Goal: Book appointment/travel/reservation

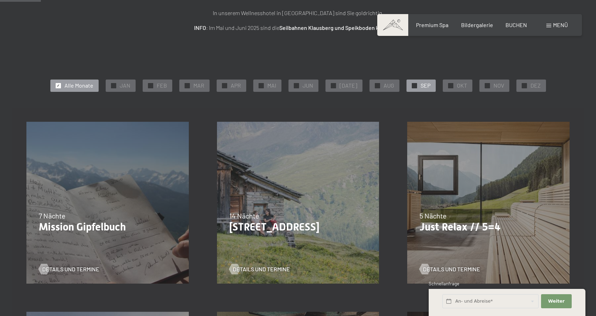
click at [413, 85] on span "✓" at bounding box center [414, 85] width 3 height 5
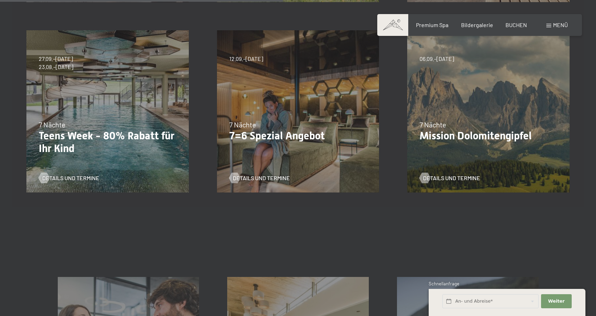
scroll to position [352, 0]
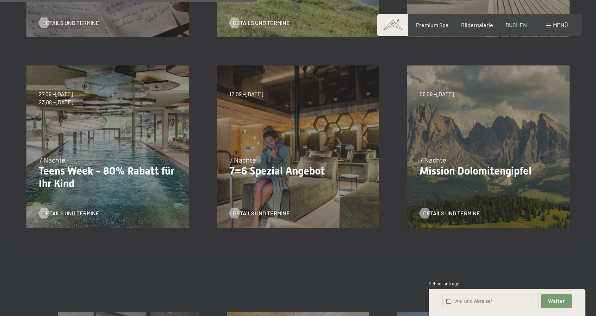
click at [262, 127] on div "04.10.–26.10.2025 01.11.–21.12.2025 10.01.–01.02.2026 07.03.–29.03.2026 16.05.–…" at bounding box center [298, 146] width 191 height 191
click at [247, 210] on span "Details und Termine" at bounding box center [268, 214] width 57 height 8
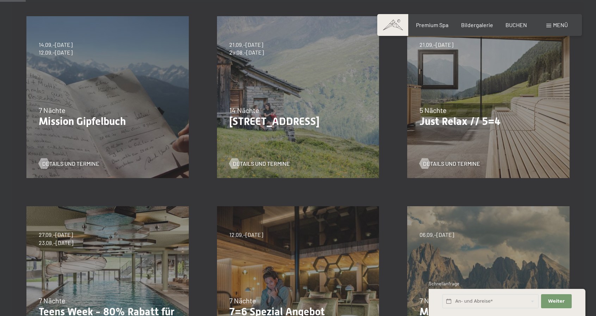
scroll to position [0, 0]
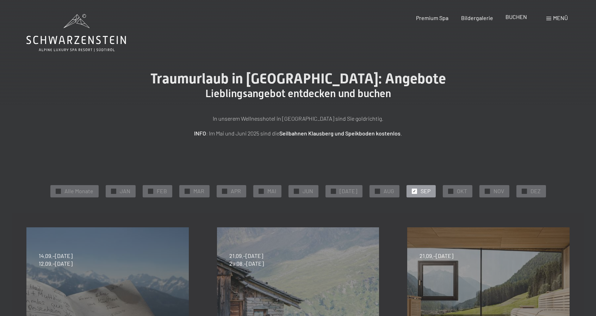
click at [514, 20] on span "BUCHEN" at bounding box center [515, 16] width 21 height 7
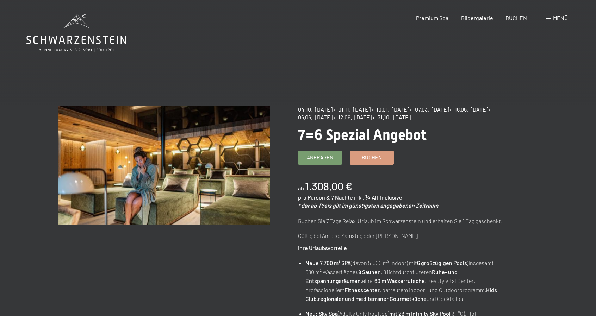
scroll to position [35, 0]
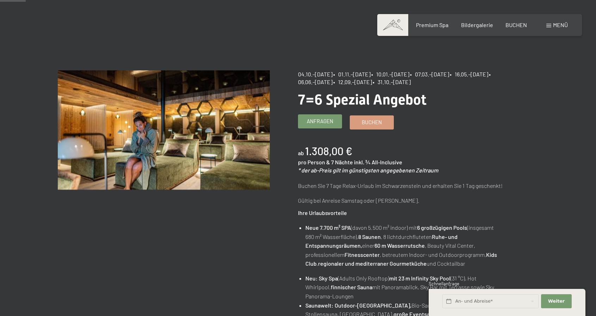
click at [328, 123] on span "Anfragen" at bounding box center [320, 121] width 26 height 7
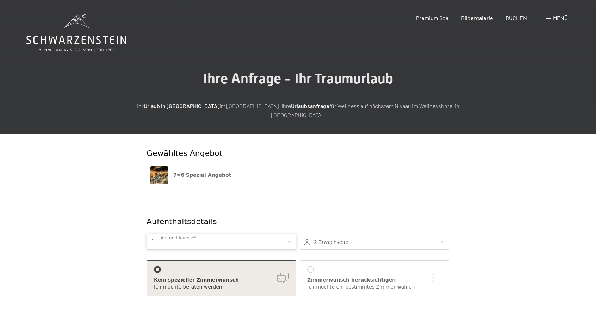
click at [205, 234] on input "text" at bounding box center [222, 242] width 150 height 16
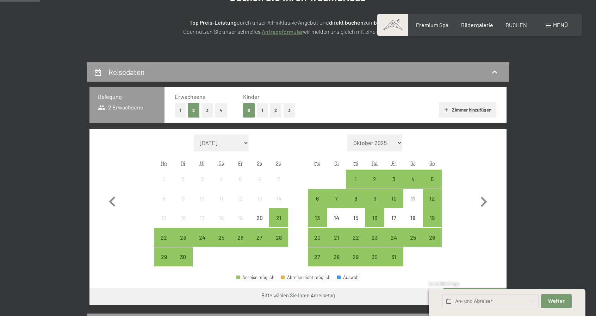
scroll to position [176, 0]
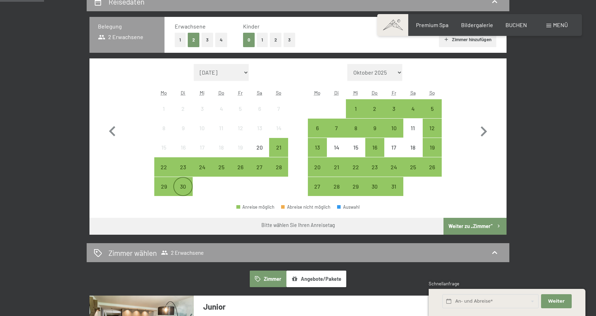
click at [184, 184] on div "30" at bounding box center [183, 193] width 18 height 18
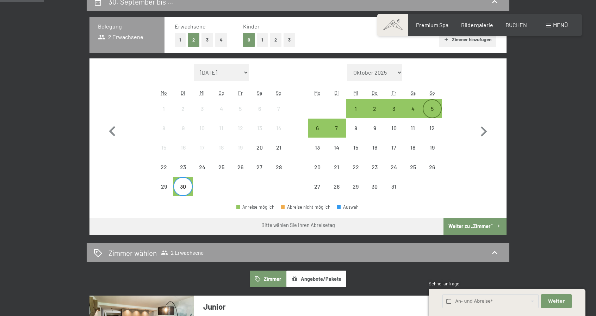
click at [427, 109] on div "5" at bounding box center [432, 115] width 18 height 18
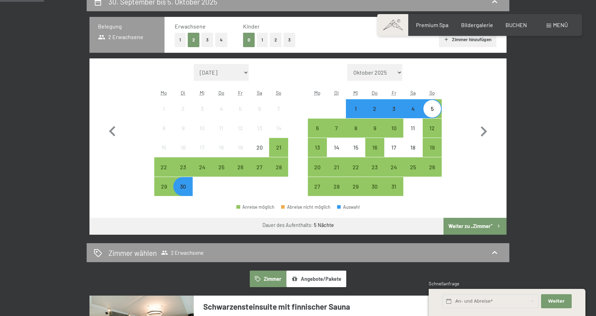
click at [472, 220] on button "Weiter zu „Zimmer“" at bounding box center [474, 226] width 63 height 17
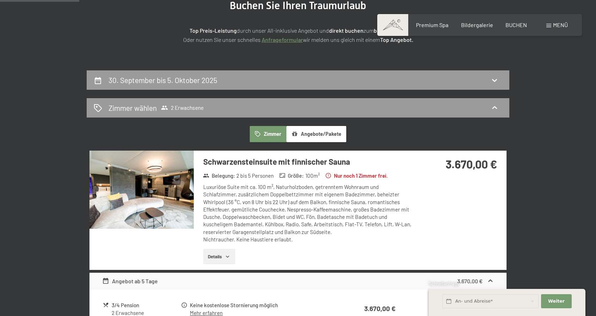
scroll to position [133, 0]
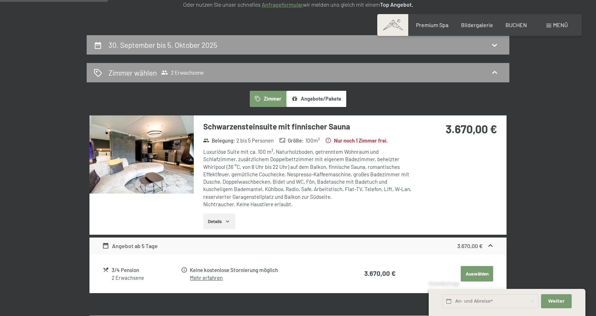
click at [322, 103] on button "Angebote/Pakete" at bounding box center [316, 99] width 60 height 16
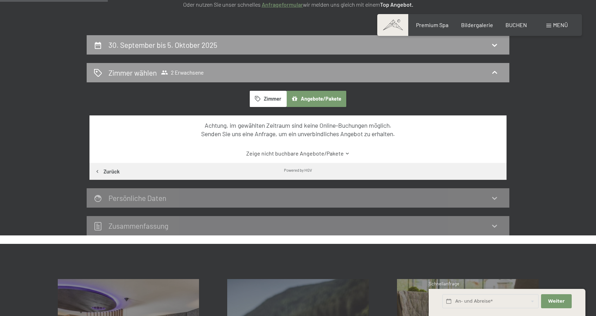
click at [273, 96] on button "Zimmer" at bounding box center [268, 99] width 37 height 16
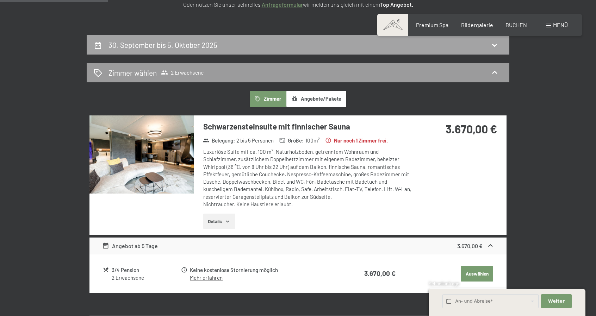
click at [300, 44] on div "30. September bis 5. Oktober 2025" at bounding box center [298, 45] width 409 height 10
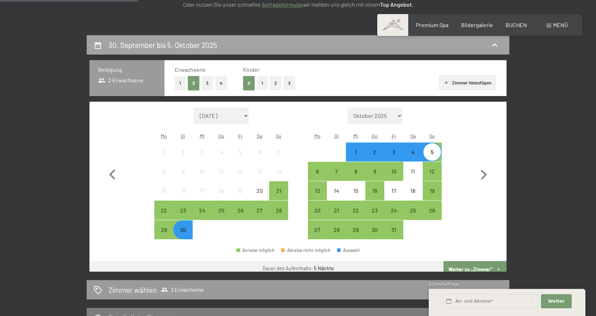
scroll to position [168, 0]
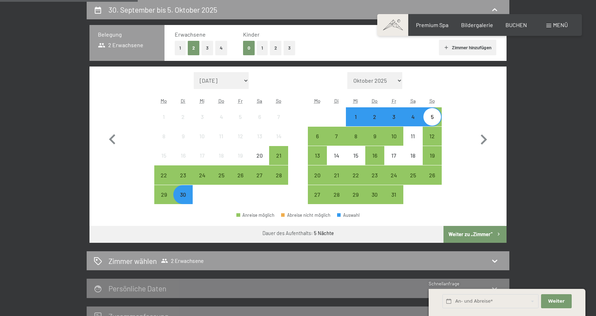
click at [351, 119] on div "1" at bounding box center [356, 123] width 18 height 18
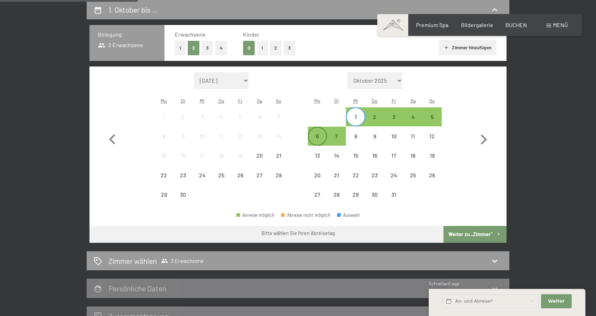
click at [316, 140] on div "6" at bounding box center [318, 142] width 18 height 18
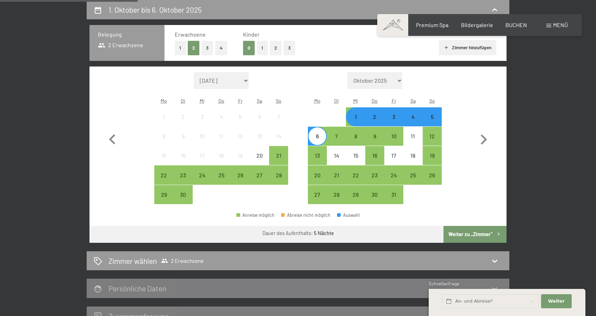
click at [478, 232] on button "Weiter zu „Zimmer“" at bounding box center [474, 234] width 63 height 17
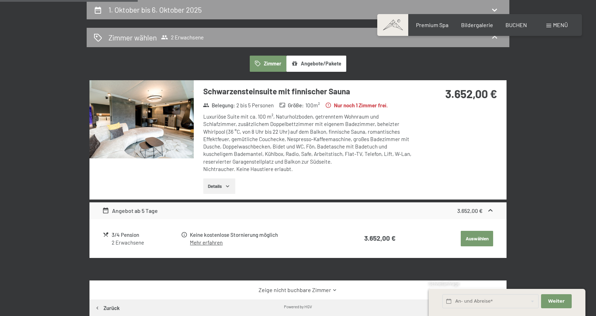
scroll to position [133, 0]
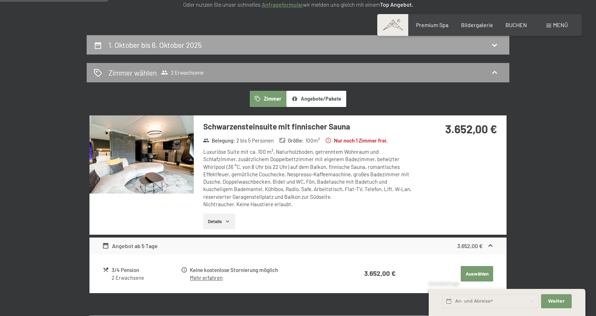
click at [240, 48] on div "1. Oktober bis 6. Oktober 2025" at bounding box center [298, 45] width 409 height 10
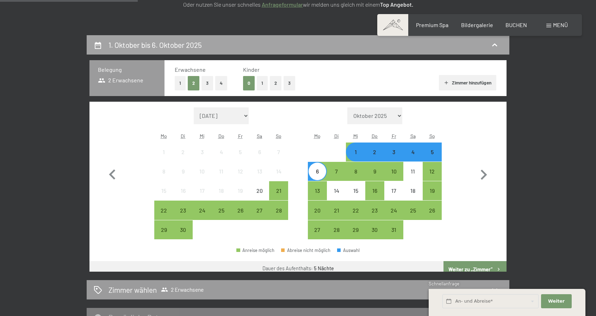
scroll to position [168, 0]
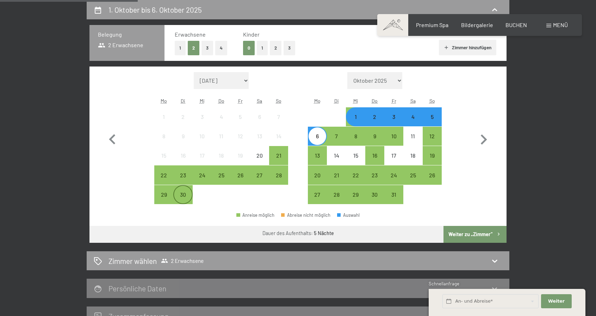
click at [180, 198] on div "30" at bounding box center [183, 201] width 18 height 18
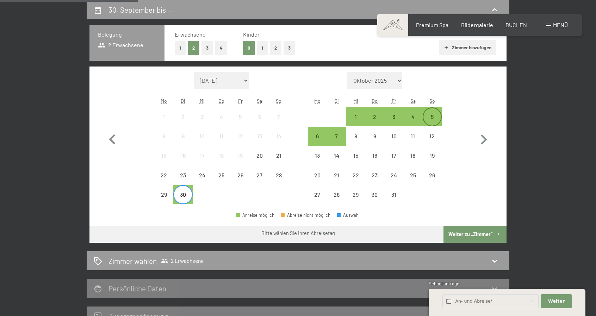
click at [430, 117] on div "5" at bounding box center [432, 123] width 18 height 18
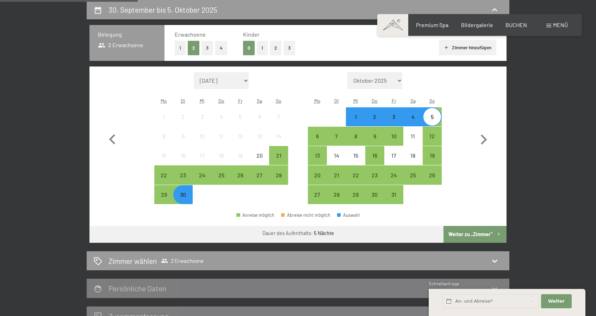
click at [480, 234] on button "Weiter zu „Zimmer“" at bounding box center [474, 234] width 63 height 17
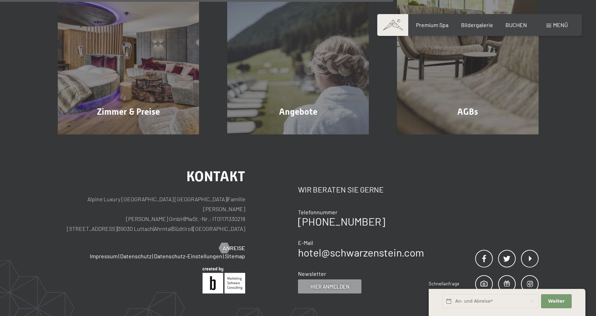
scroll to position [485, 0]
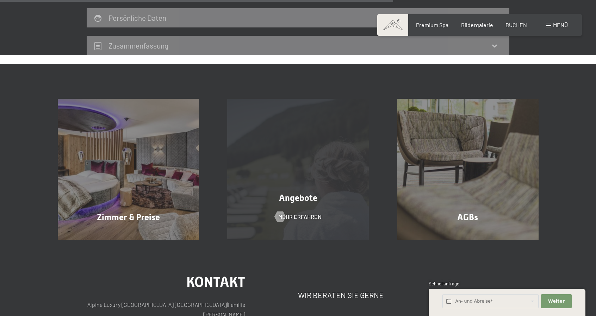
click at [282, 209] on div "Angebote Mehr erfahren" at bounding box center [298, 170] width 170 height 142
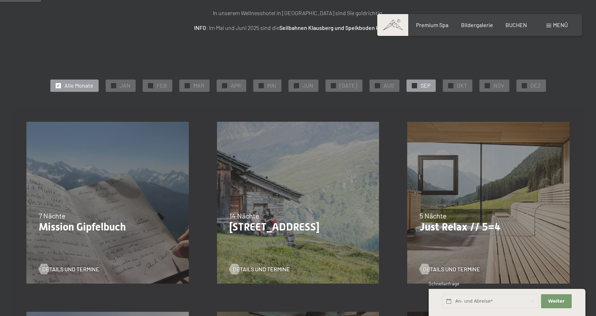
click at [421, 88] on span "SEP" at bounding box center [426, 86] width 10 height 8
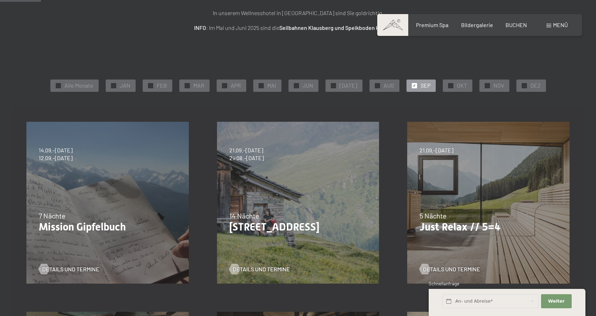
scroll to position [141, 0]
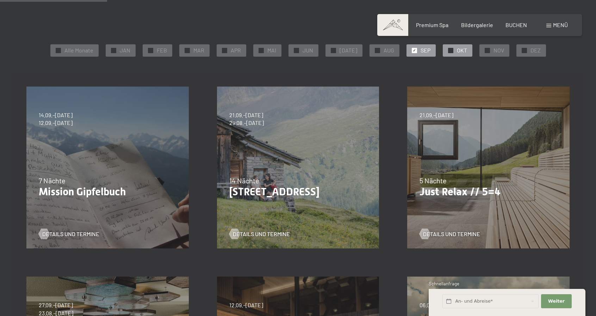
click at [449, 50] on span "✓" at bounding box center [450, 50] width 3 height 5
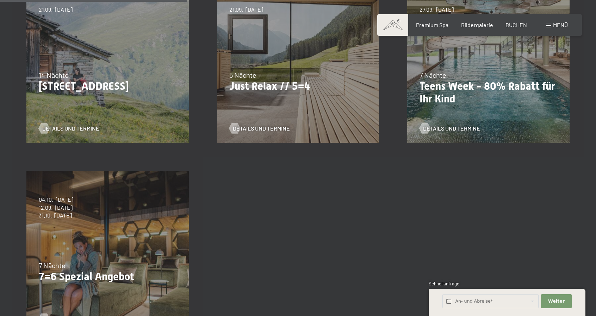
scroll to position [282, 0]
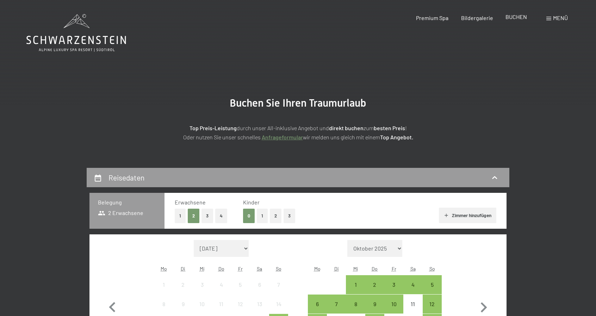
click at [515, 19] on span "BUCHEN" at bounding box center [515, 16] width 21 height 7
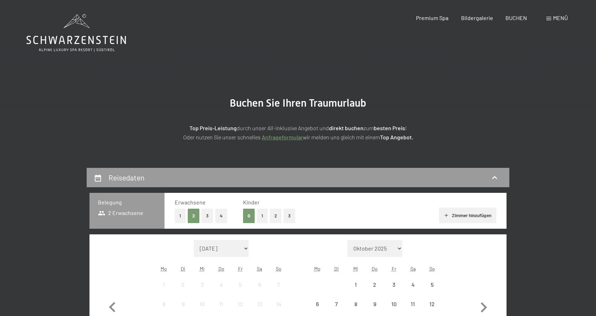
scroll to position [141, 0]
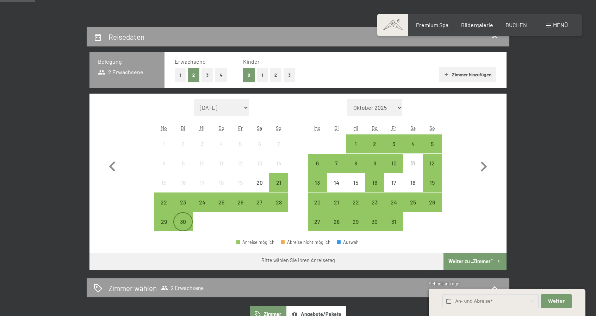
click at [179, 222] on div "30" at bounding box center [183, 228] width 18 height 18
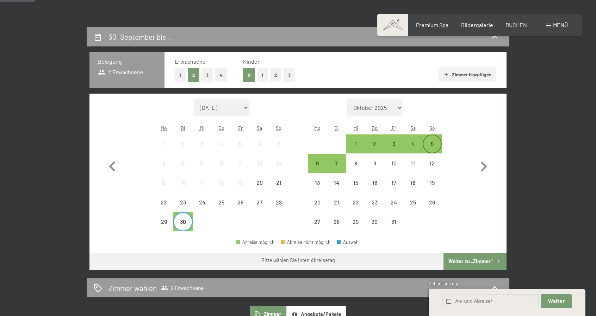
click at [427, 137] on div "5" at bounding box center [432, 144] width 18 height 18
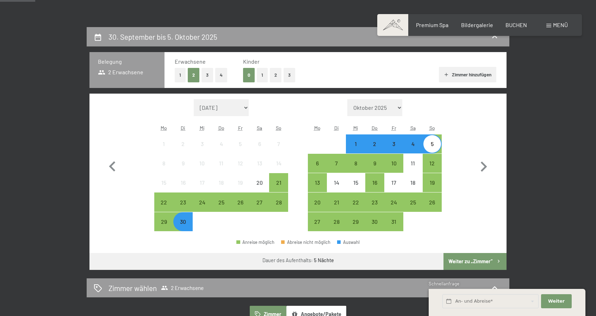
click at [466, 256] on button "Weiter zu „Zimmer“" at bounding box center [474, 261] width 63 height 17
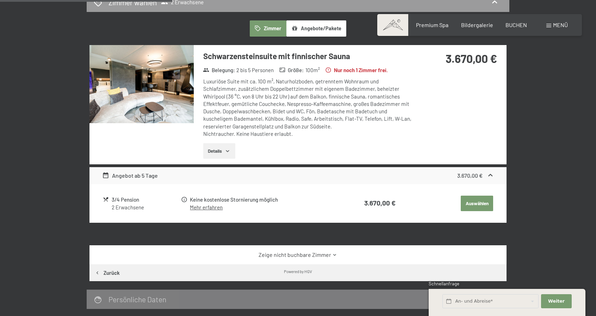
scroll to position [133, 0]
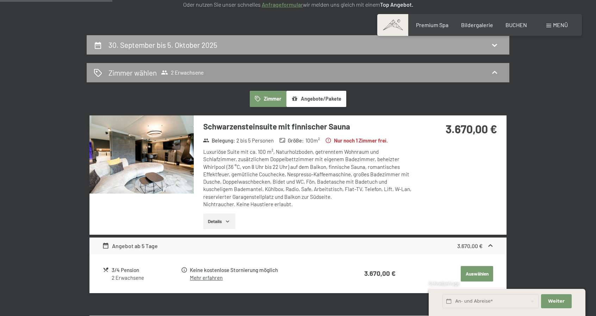
click at [235, 47] on div "30. September bis 5. Oktober 2025" at bounding box center [298, 45] width 409 height 10
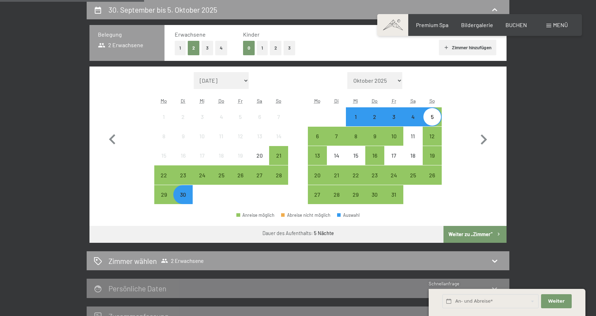
click at [355, 121] on div "1" at bounding box center [356, 123] width 18 height 18
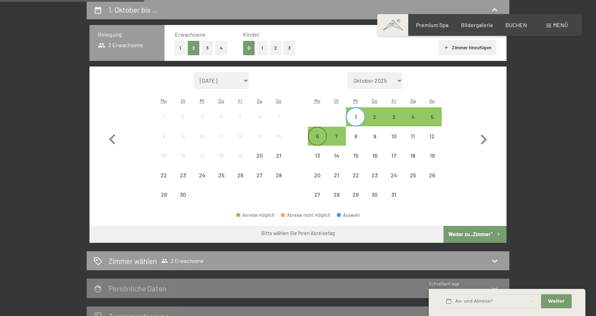
click at [315, 140] on div "6" at bounding box center [318, 142] width 18 height 18
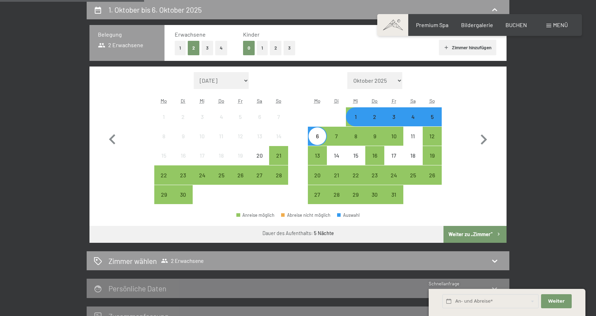
click at [471, 234] on button "Weiter zu „Zimmer“" at bounding box center [474, 234] width 63 height 17
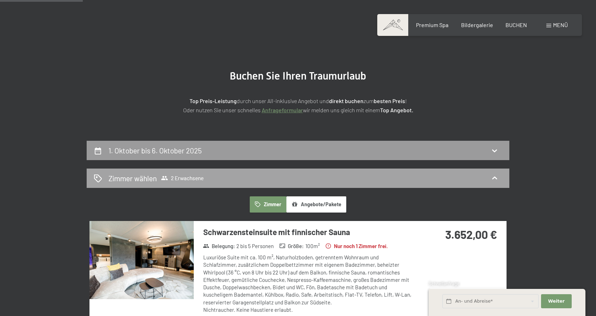
scroll to position [0, 0]
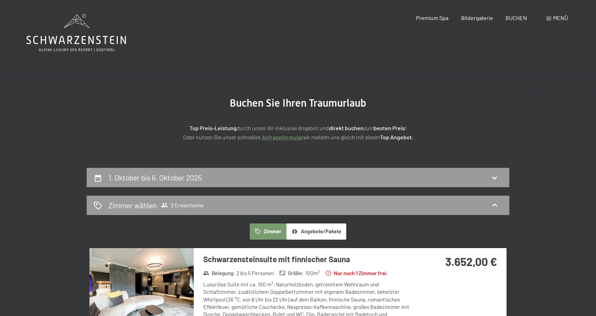
click at [315, 229] on button "Angebote/Pakete" at bounding box center [316, 232] width 60 height 16
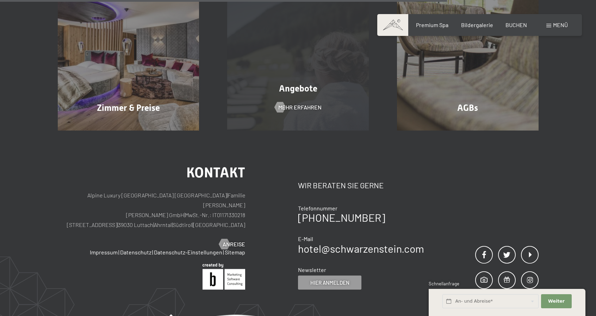
scroll to position [317, 0]
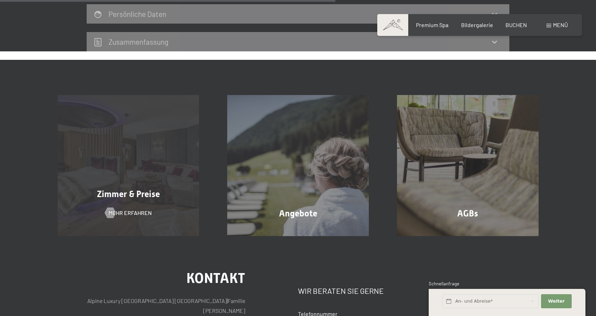
click at [112, 147] on div "Zimmer & Preise Mehr erfahren" at bounding box center [129, 166] width 170 height 142
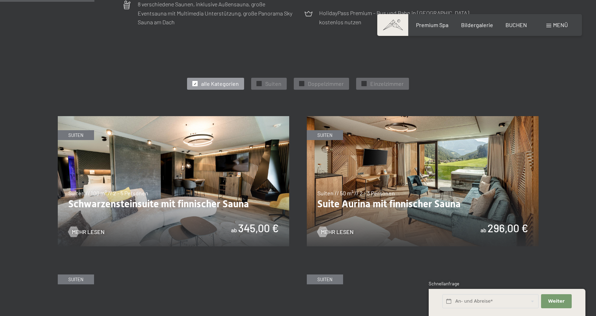
scroll to position [211, 0]
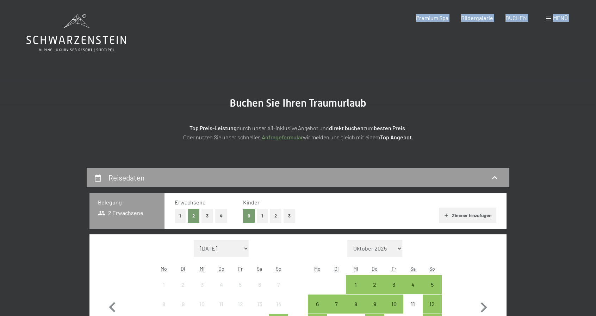
drag, startPoint x: 134, startPoint y: 41, endPoint x: 37, endPoint y: 43, distance: 96.5
click at [555, 19] on span "Menü" at bounding box center [560, 17] width 15 height 7
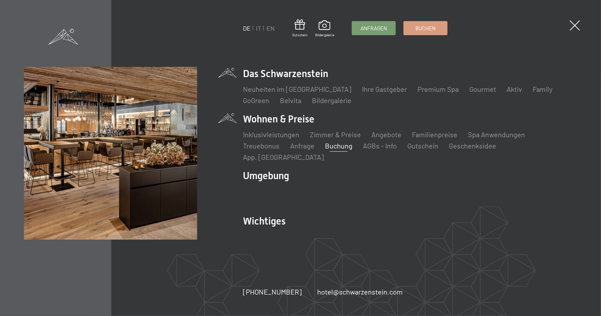
click at [296, 85] on li "Das Schwarzenstein Neuheiten im Schwarzenstein Ihre Gastgeber Premium Spa Gourm…" at bounding box center [410, 86] width 334 height 38
